Goal: Information Seeking & Learning: Learn about a topic

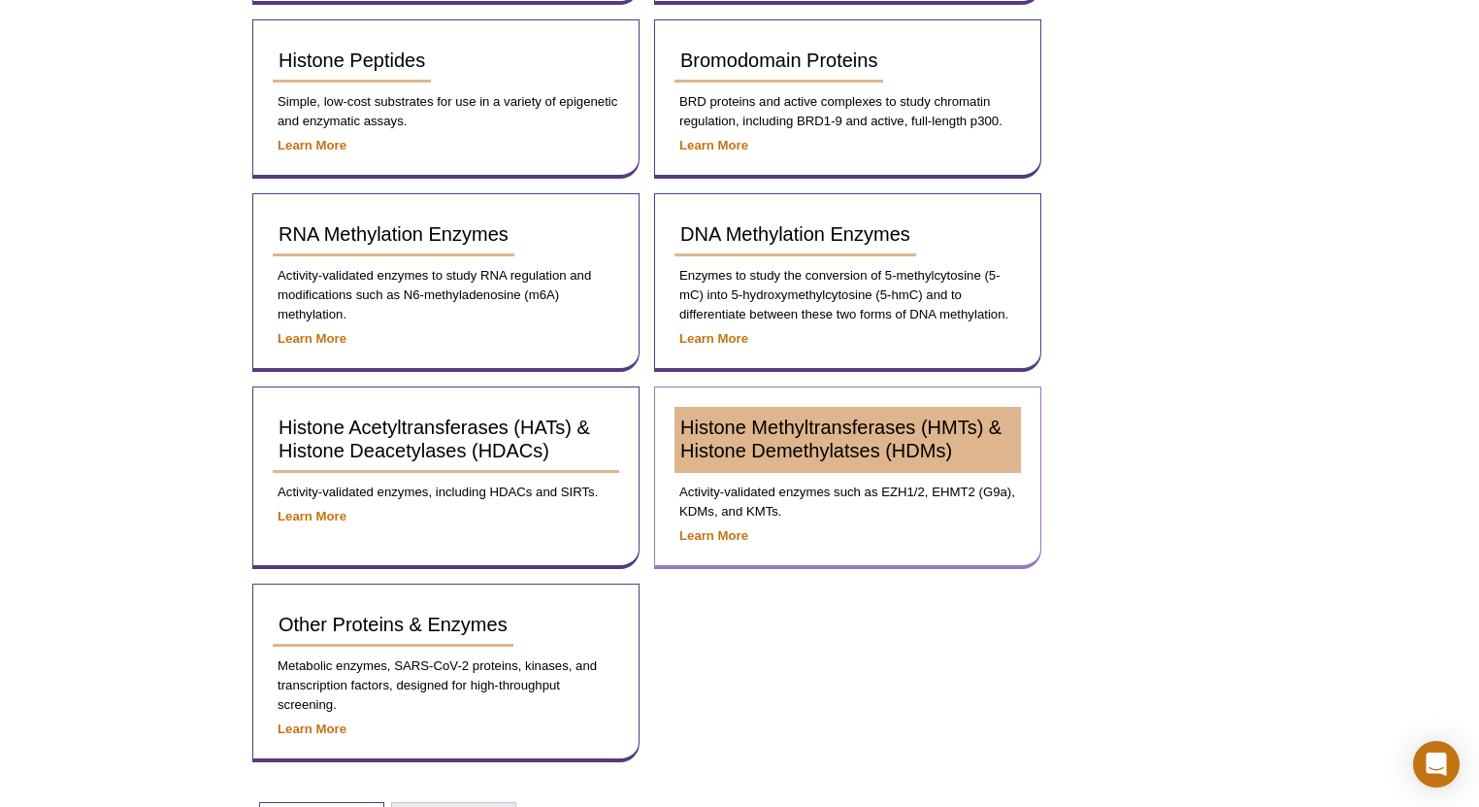
scroll to position [699, 0]
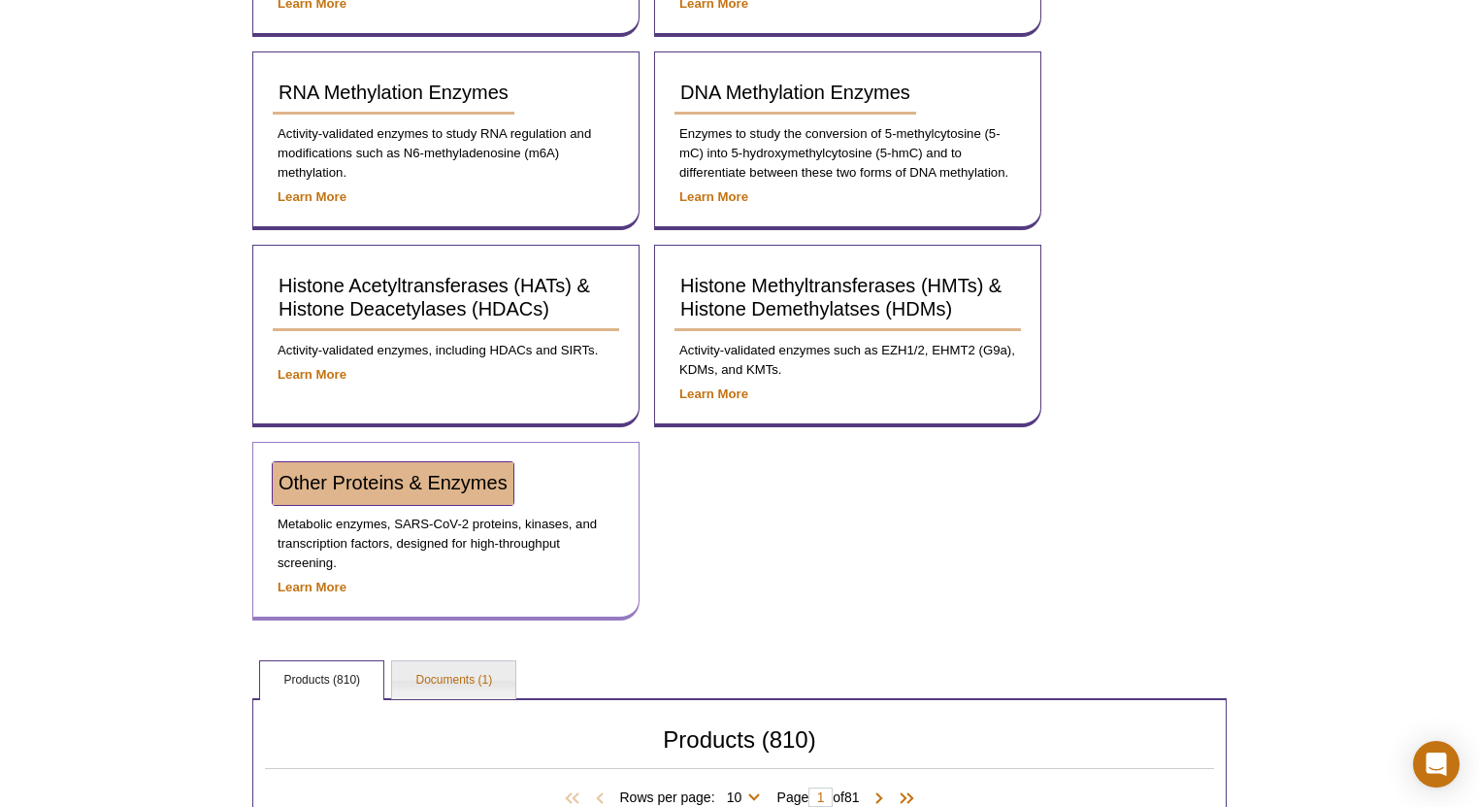
click at [337, 462] on link "Other Proteins & Enzymes" at bounding box center [393, 483] width 241 height 43
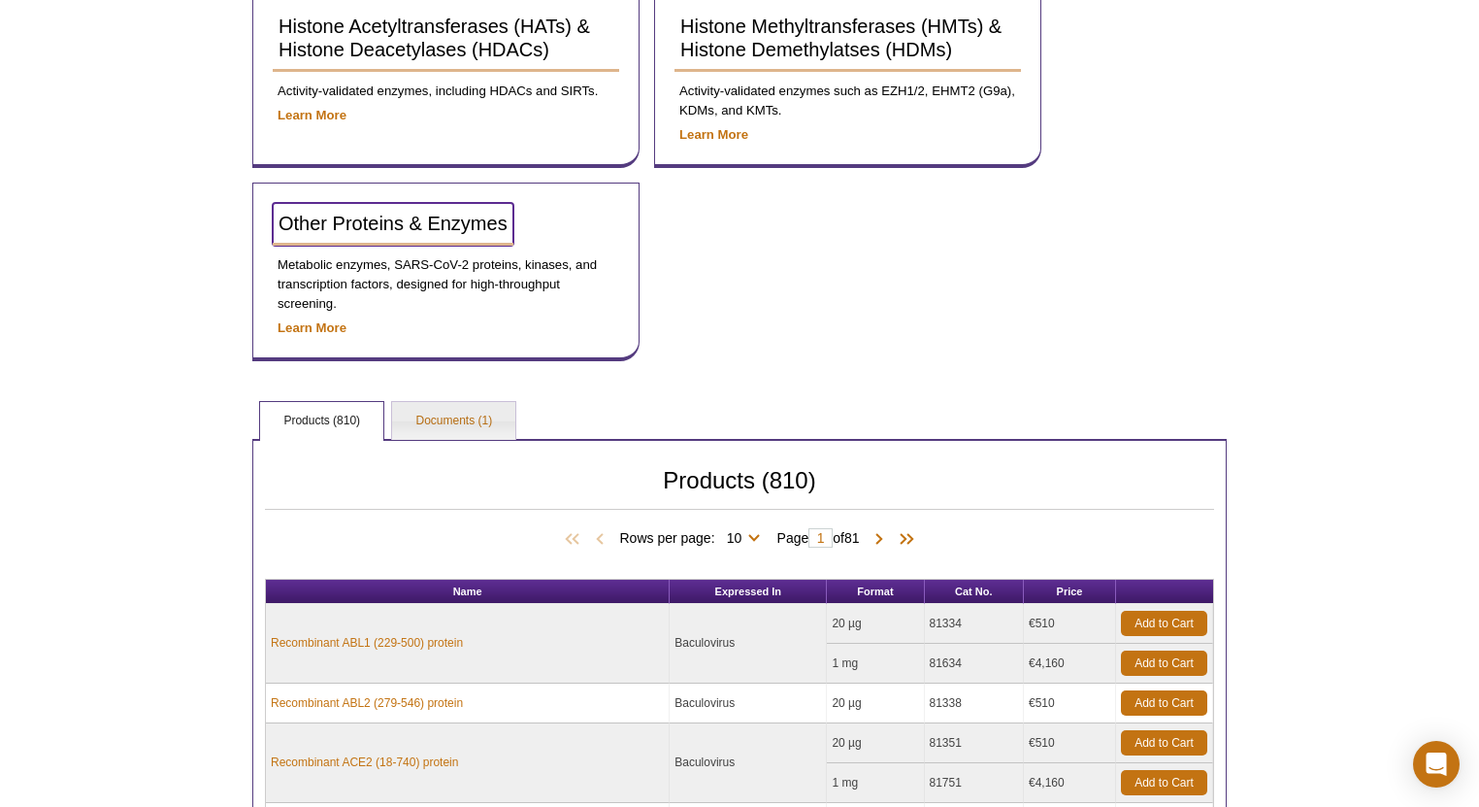
scroll to position [1165, 0]
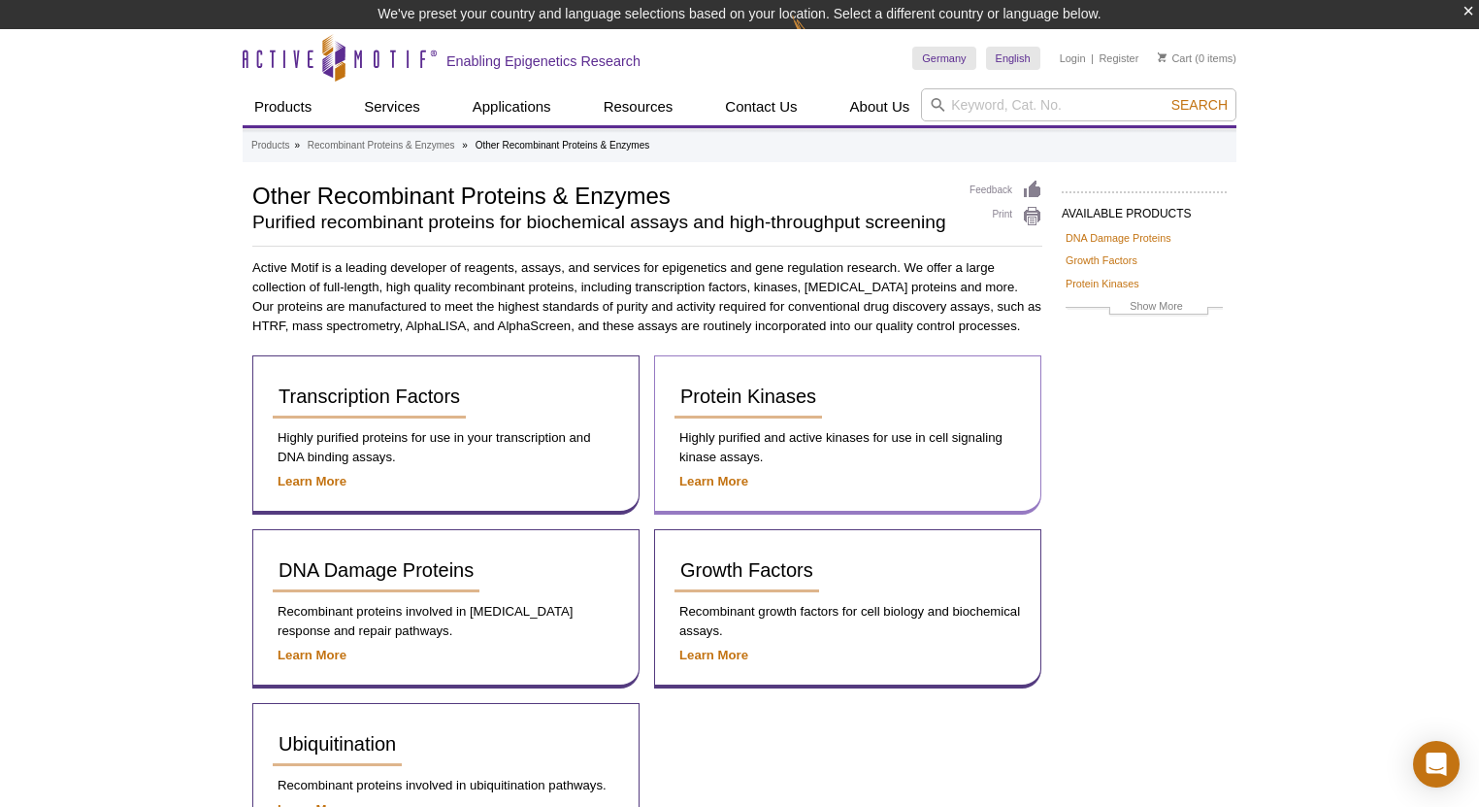
scroll to position [155, 0]
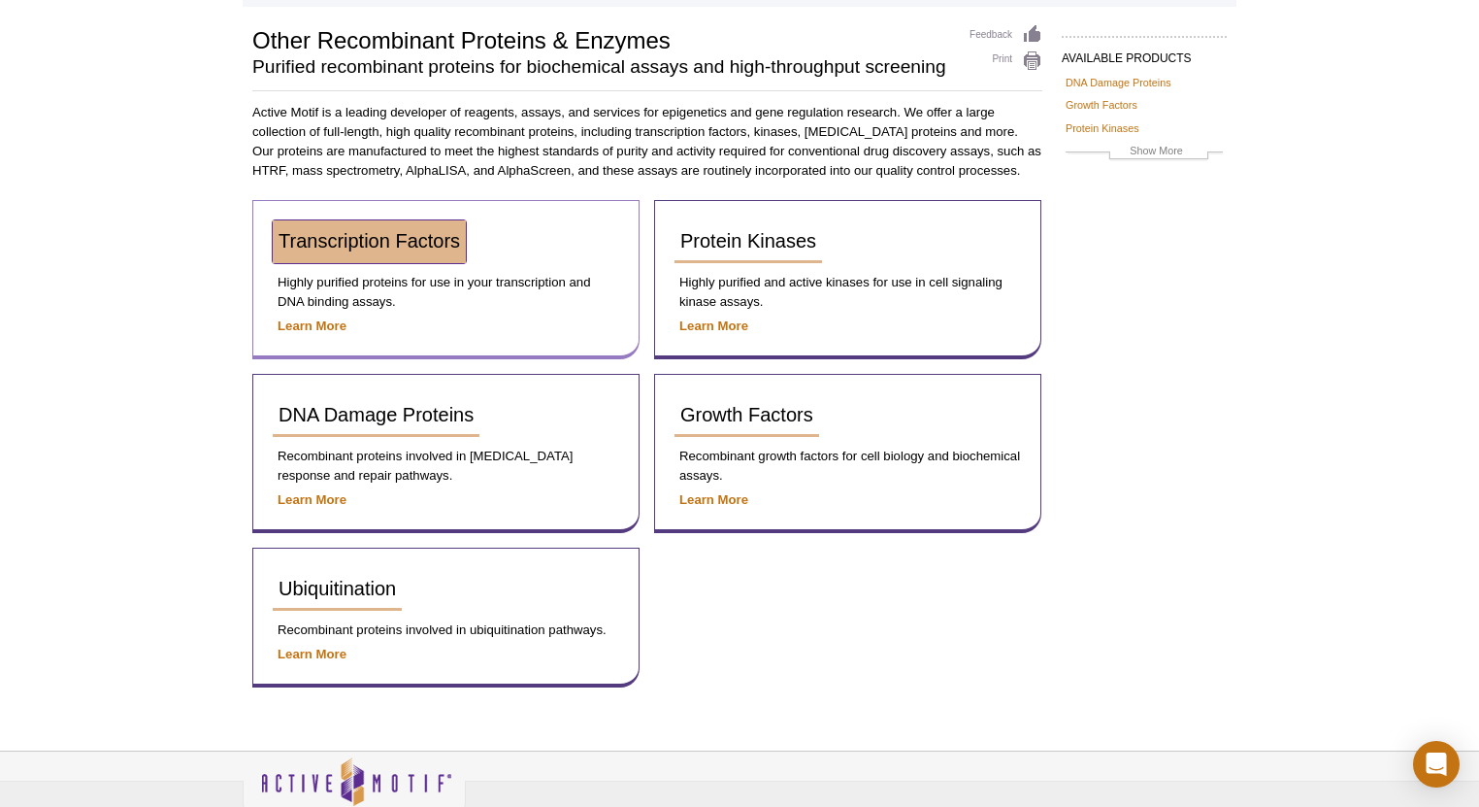
click at [419, 235] on span "Transcription Factors" at bounding box center [369, 240] width 181 height 21
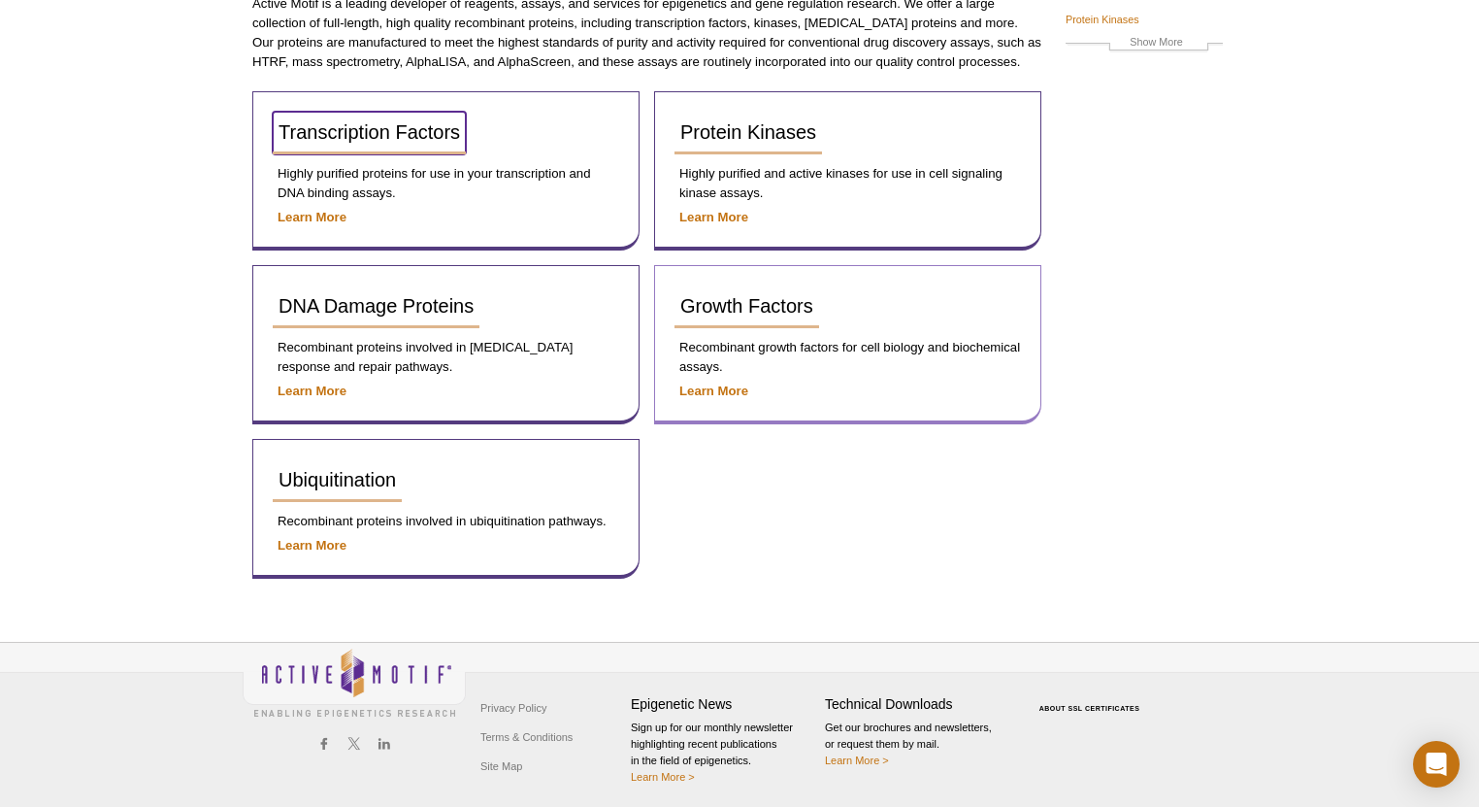
scroll to position [236, 0]
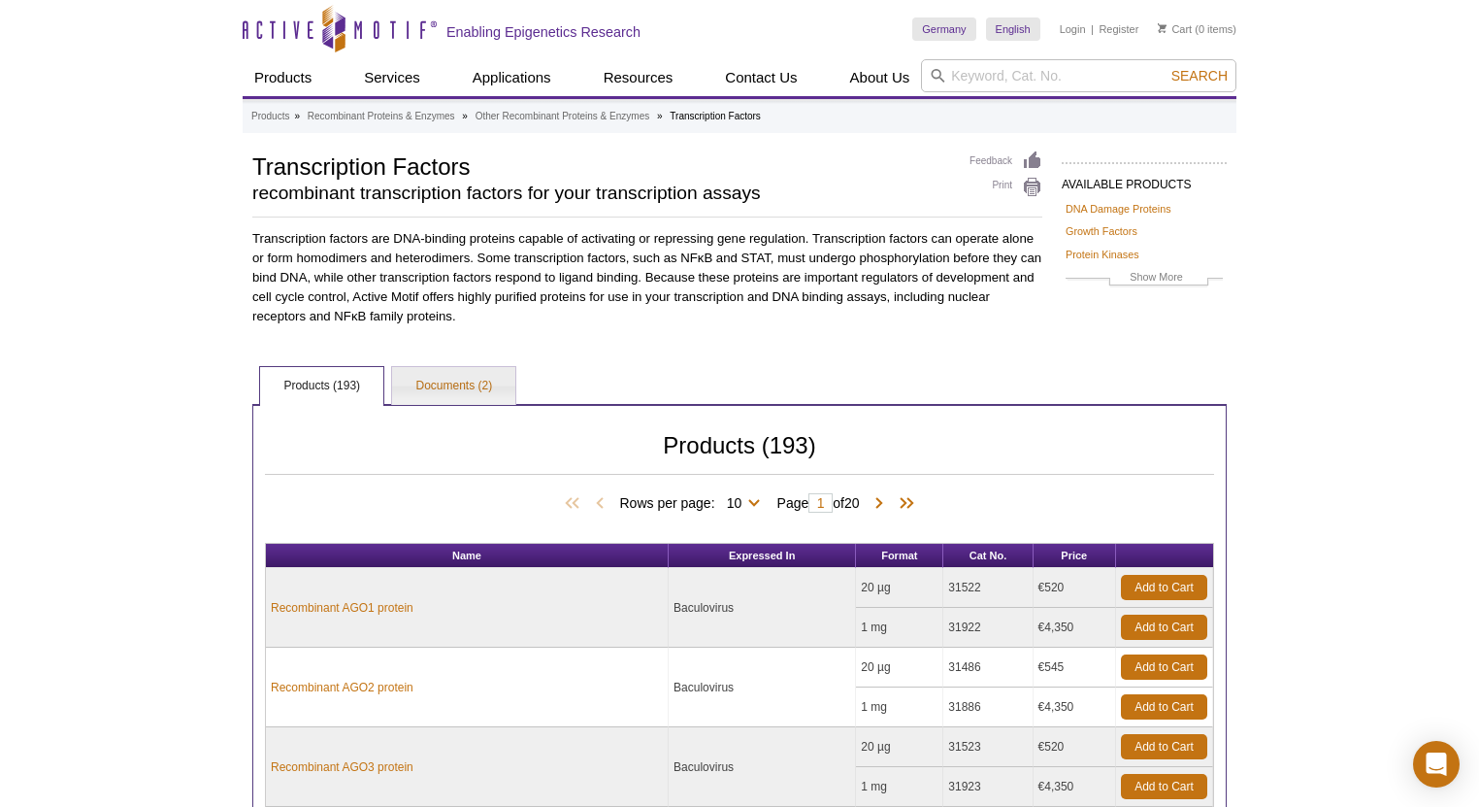
click at [745, 495] on span "Rows per page: 10 25 50 100 All 10" at bounding box center [693, 501] width 148 height 19
click at [744, 504] on select "10 25 50 100 All" at bounding box center [734, 506] width 39 height 17
select select "193"
click at [716, 498] on select "10 25 50 100 All" at bounding box center [734, 506] width 39 height 17
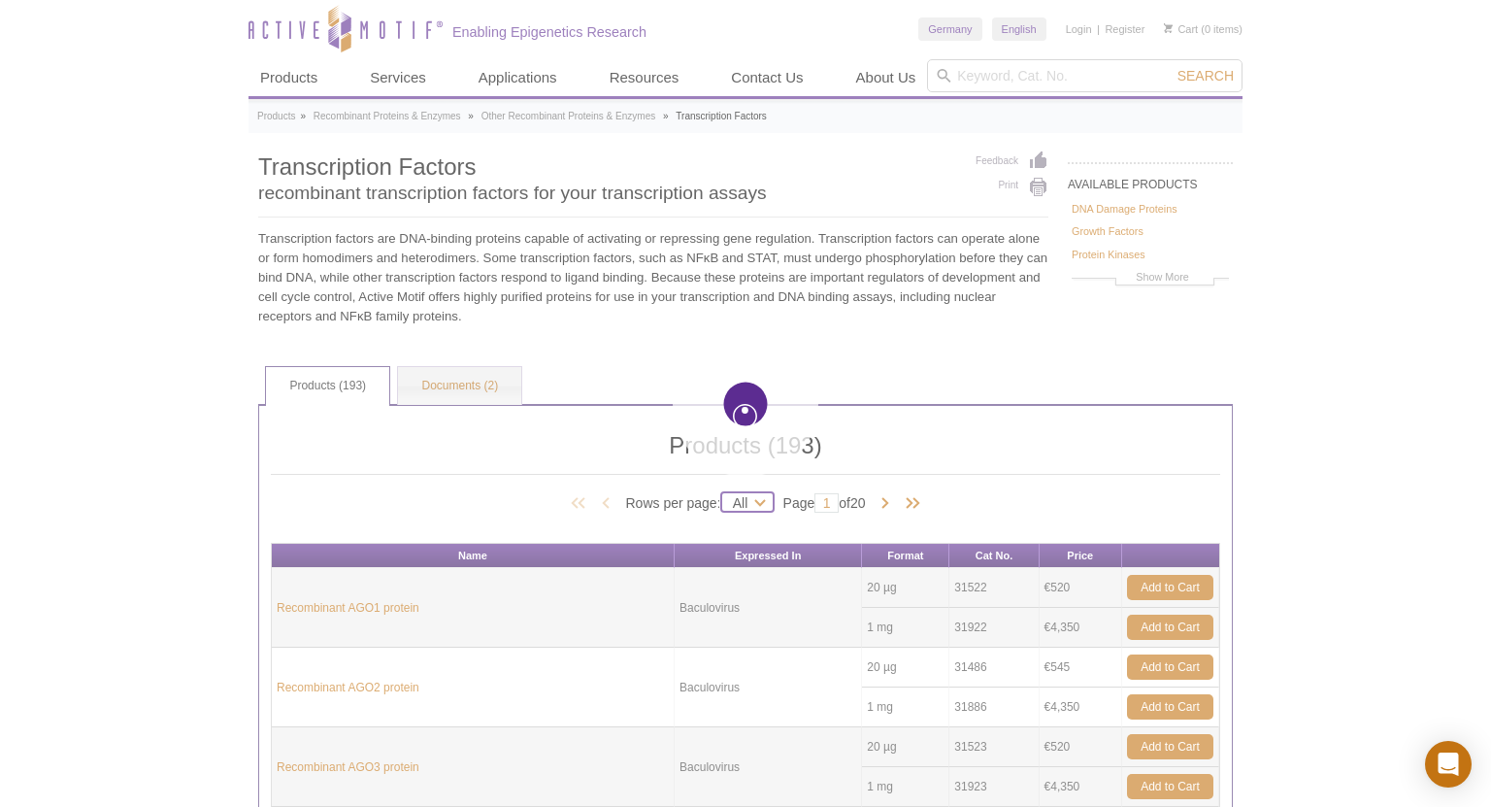
select select "193"
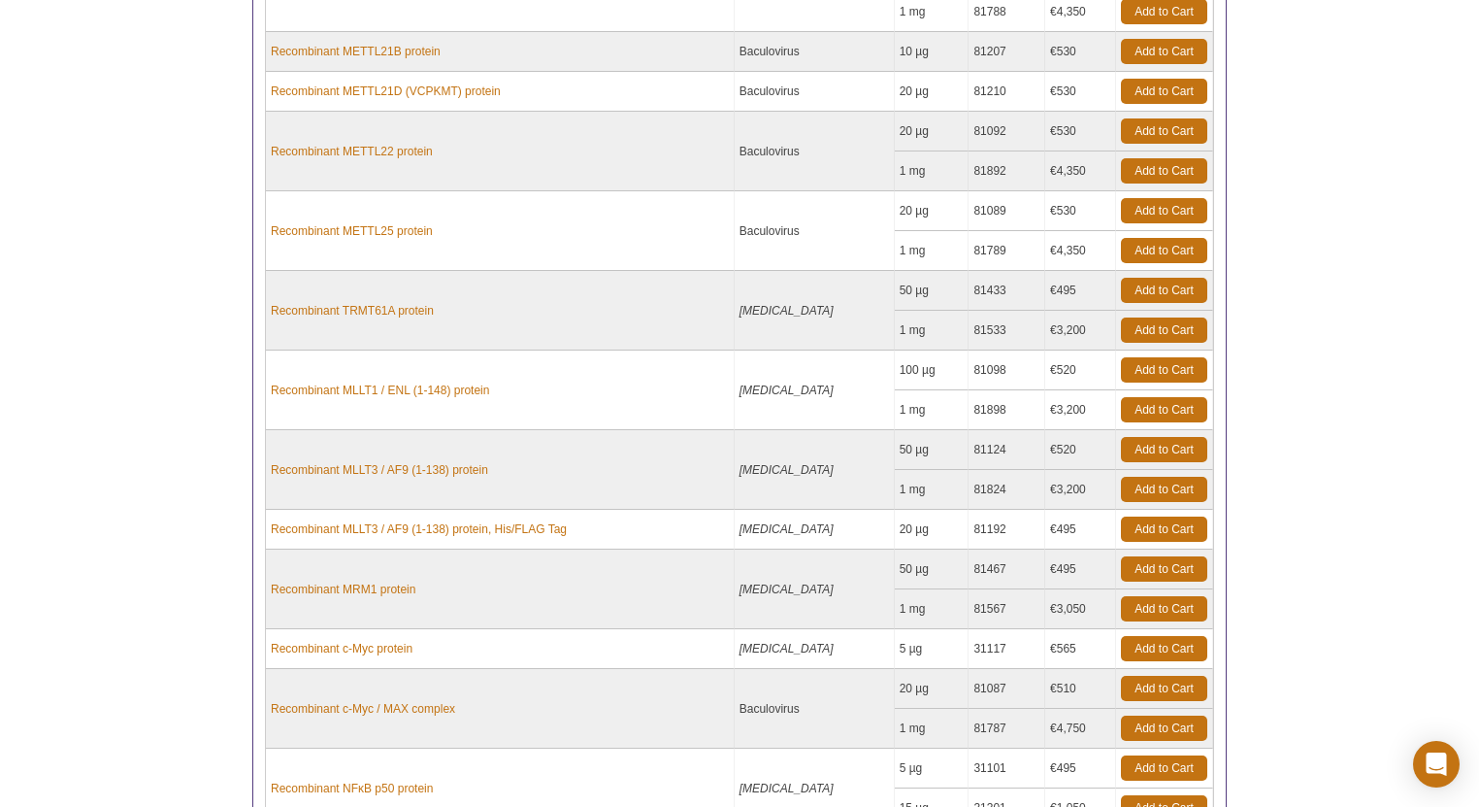
scroll to position [6113, 0]
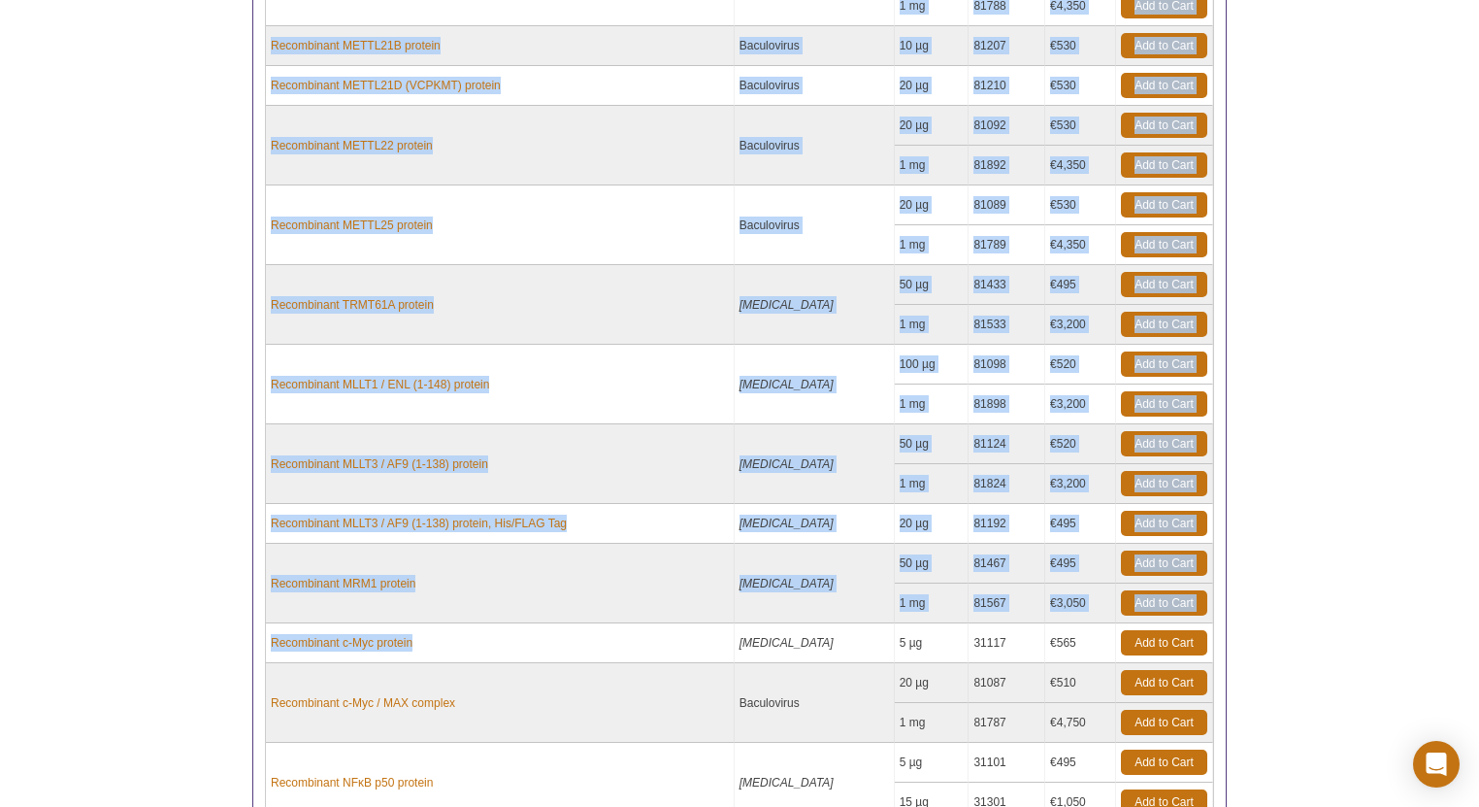
drag, startPoint x: 434, startPoint y: 622, endPoint x: 167, endPoint y: 582, distance: 269.9
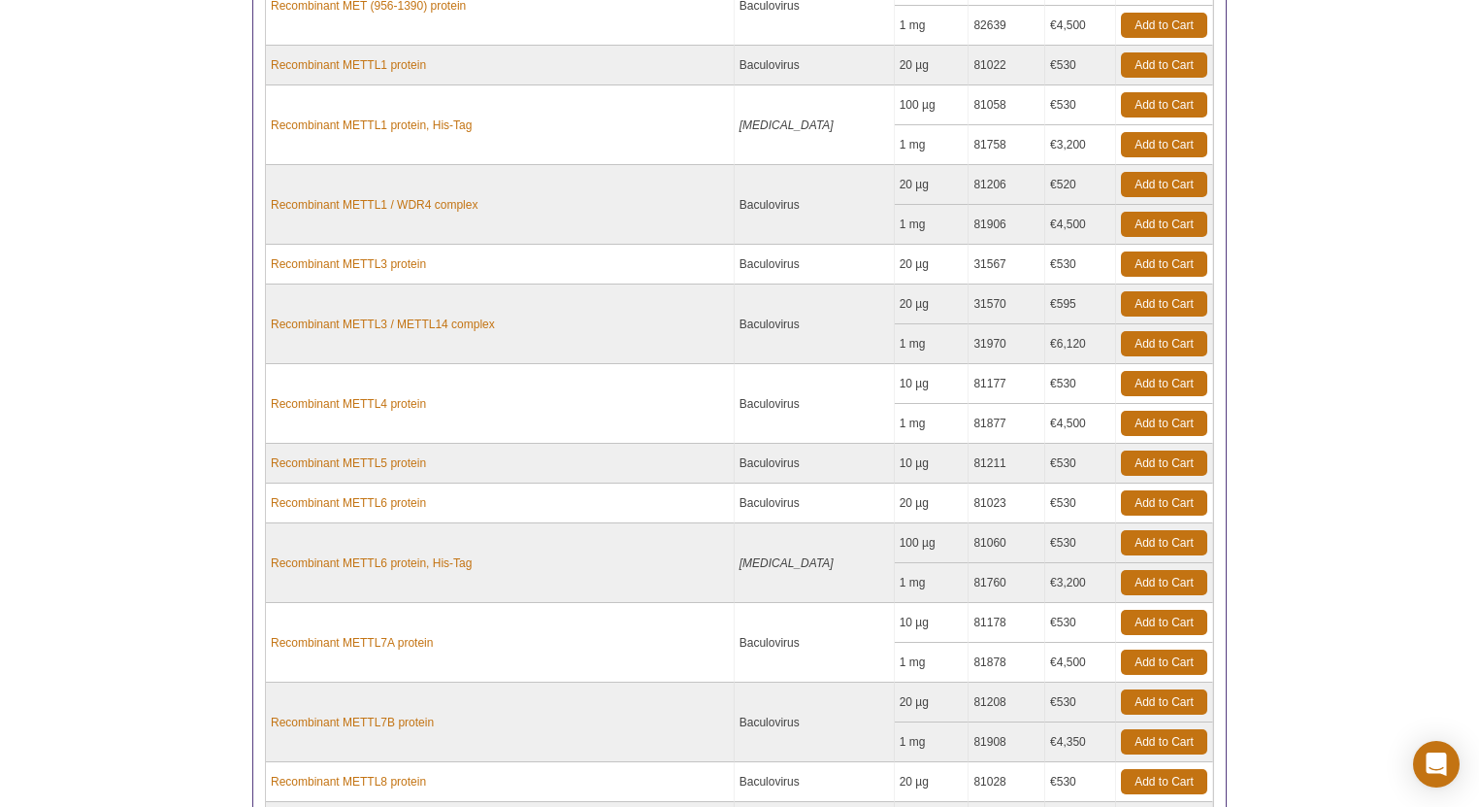
scroll to position [4870, 0]
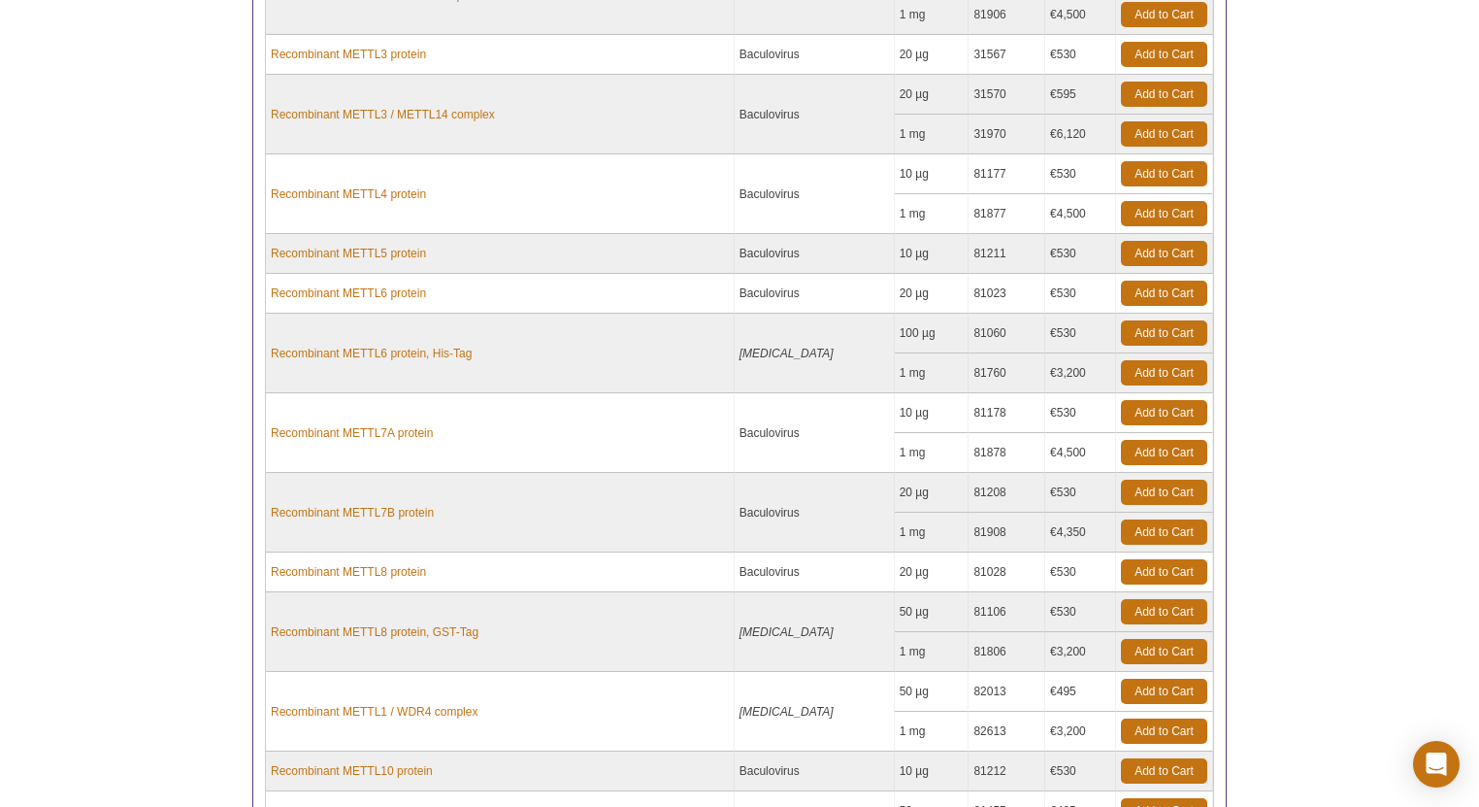
drag, startPoint x: 451, startPoint y: 531, endPoint x: 429, endPoint y: 549, distance: 29.0
click at [429, 552] on td "Recombinant METTL8 protein" at bounding box center [500, 572] width 469 height 40
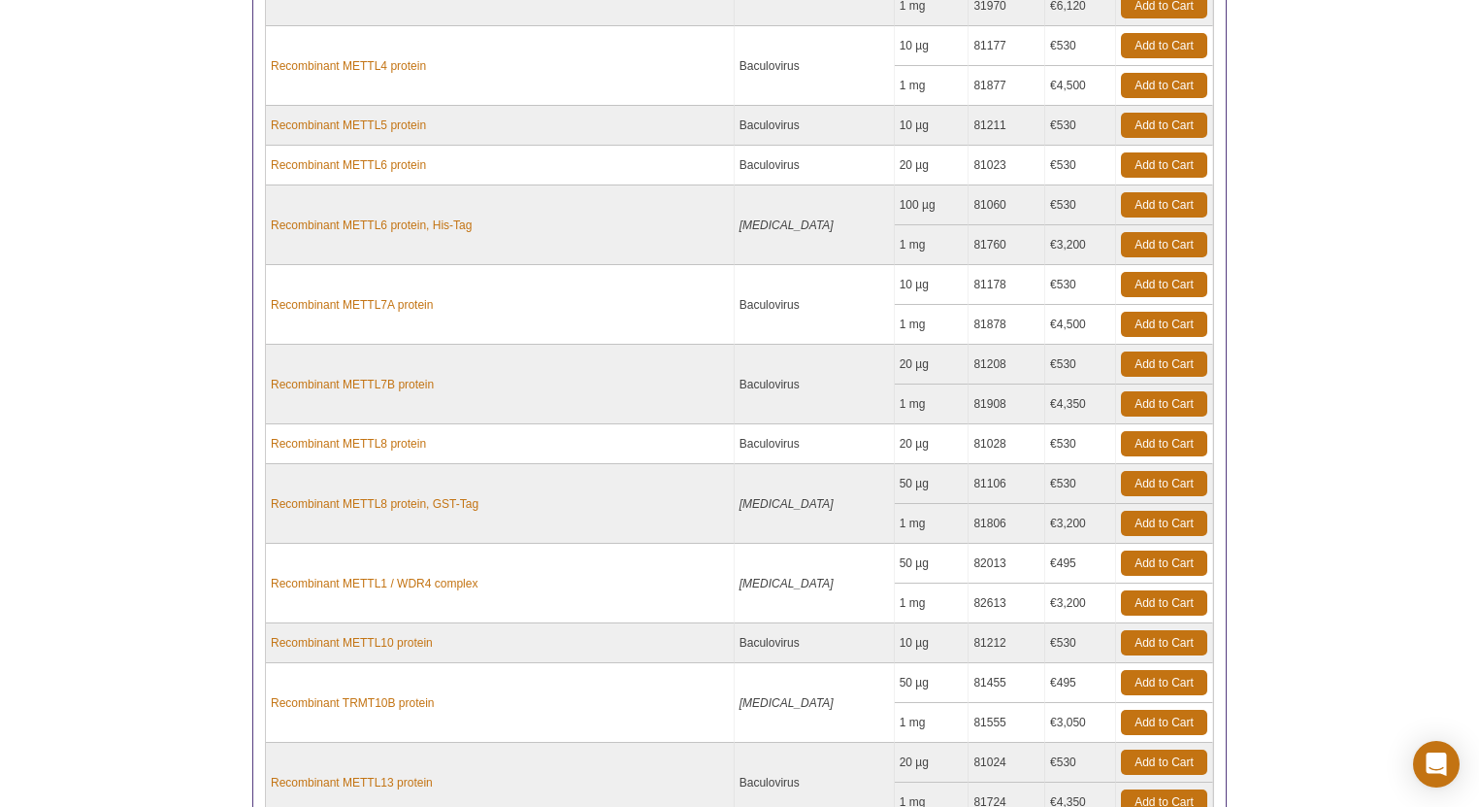
scroll to position [5103, 0]
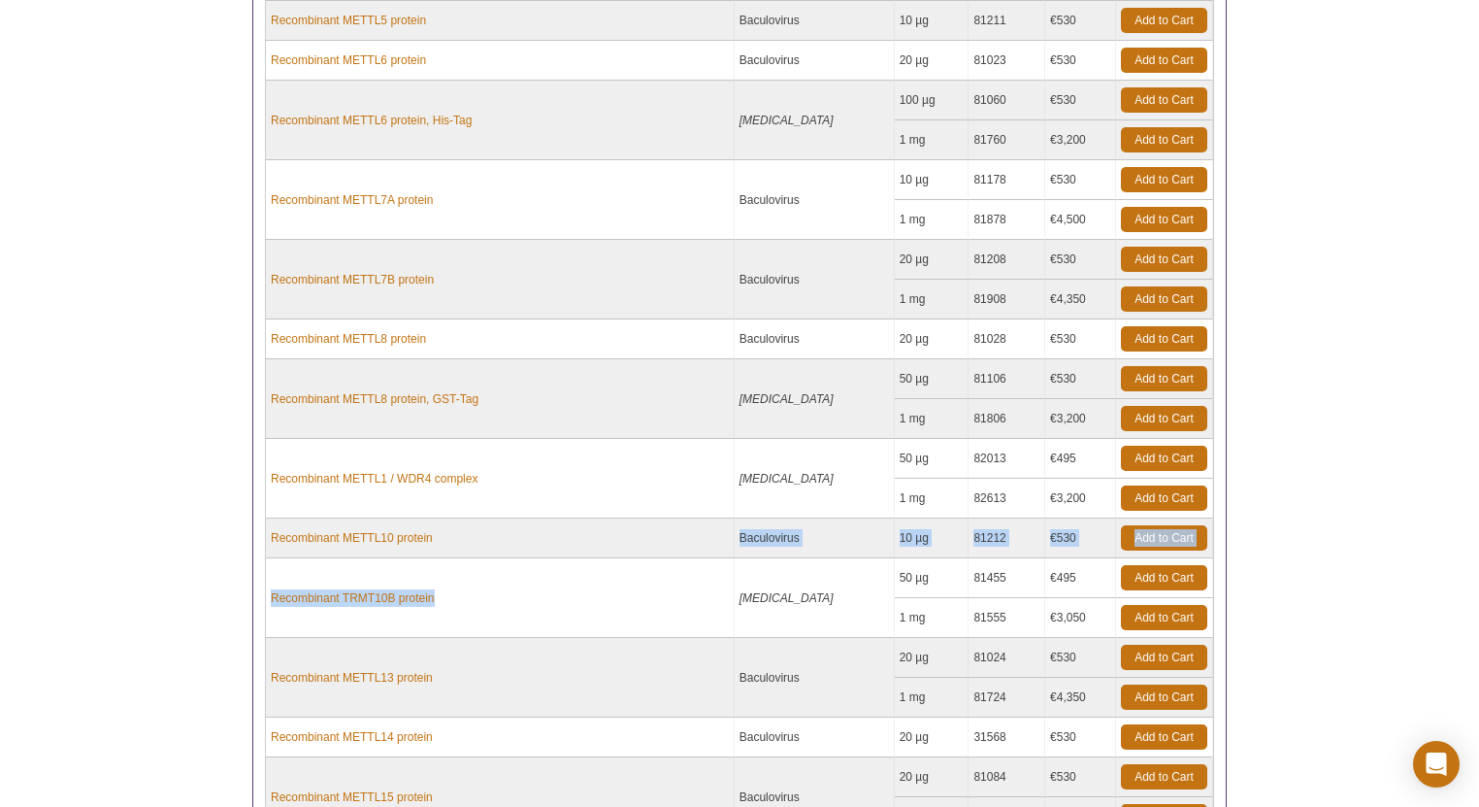
drag, startPoint x: 486, startPoint y: 509, endPoint x: 457, endPoint y: 541, distance: 43.3
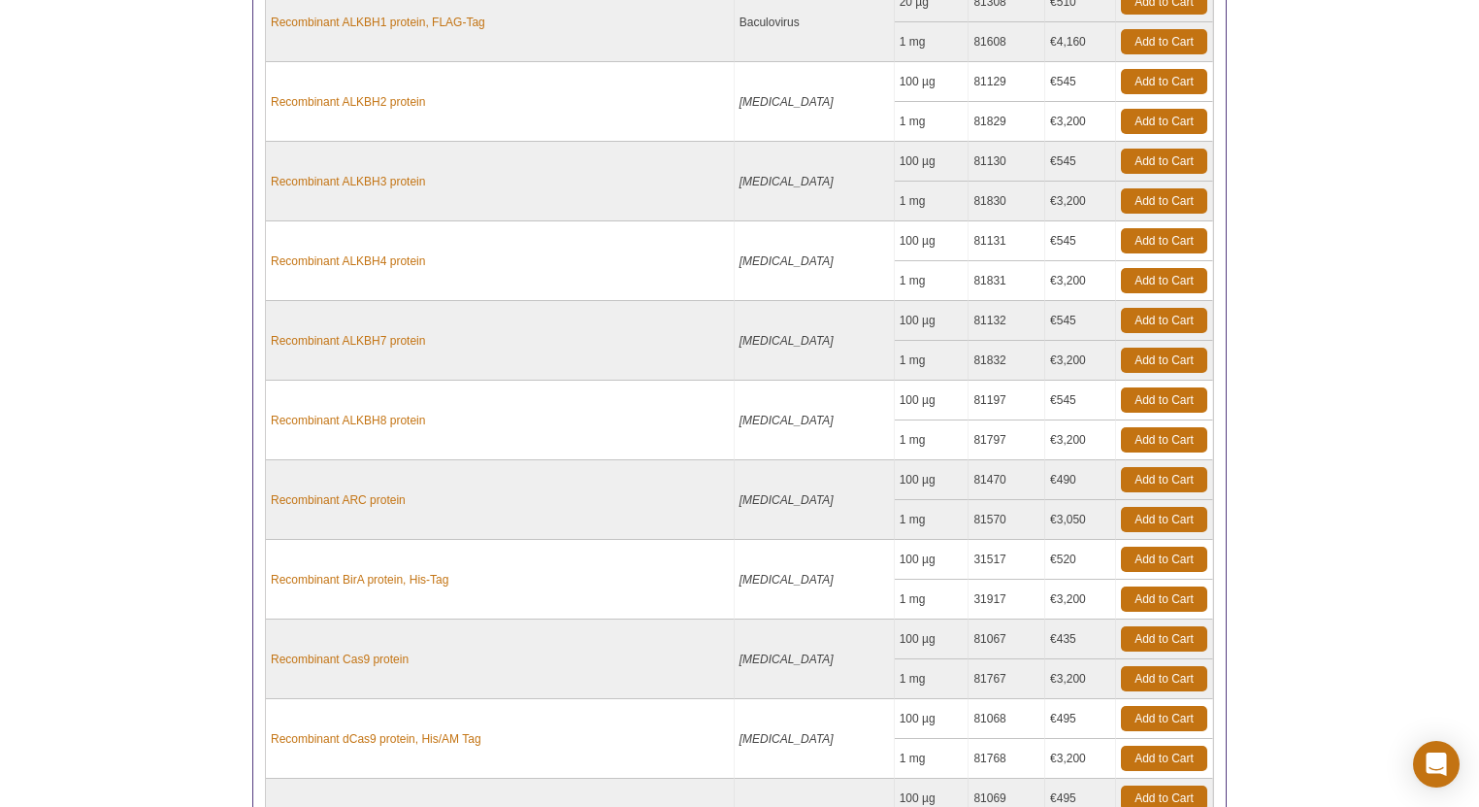
scroll to position [0, 0]
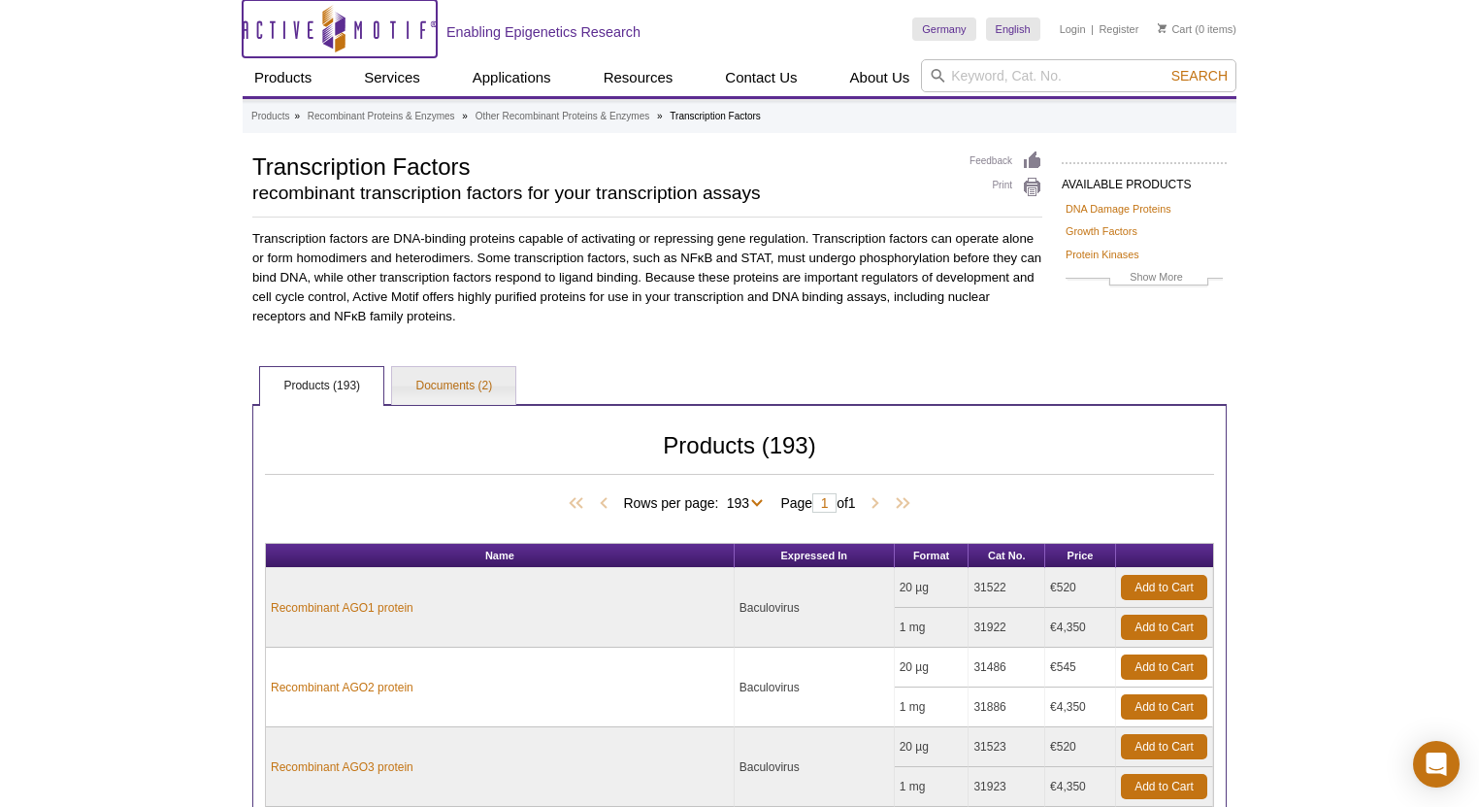
click at [295, 26] on icon "Active Motif Logo" at bounding box center [340, 29] width 194 height 48
